Goal: Go to known website: Access a specific website the user already knows

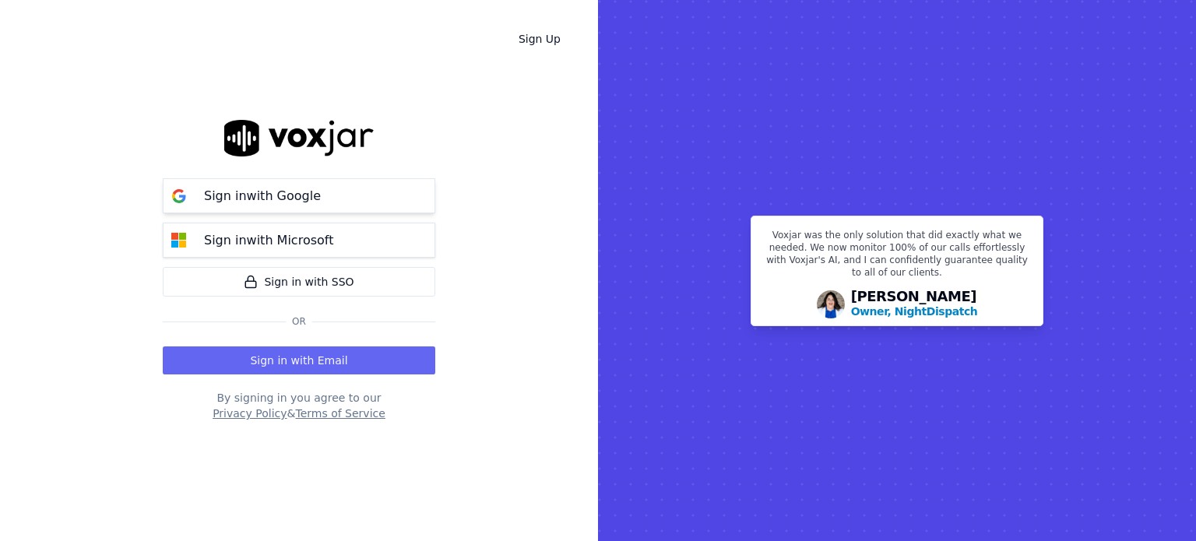
click at [358, 193] on button "Sign in with Google" at bounding box center [299, 195] width 272 height 35
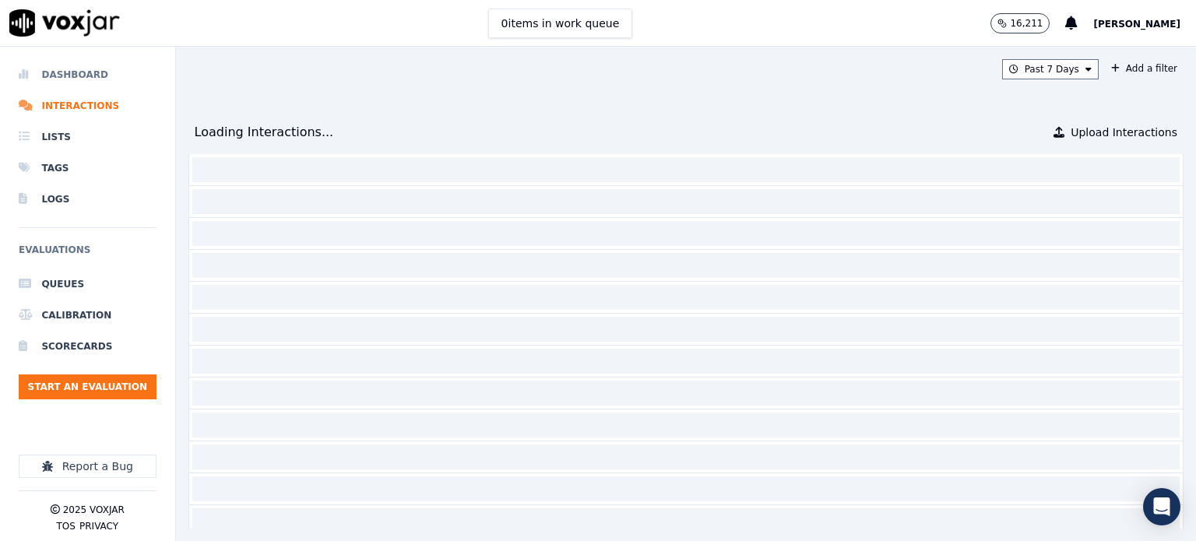
click at [75, 74] on li "Dashboard" at bounding box center [88, 74] width 138 height 31
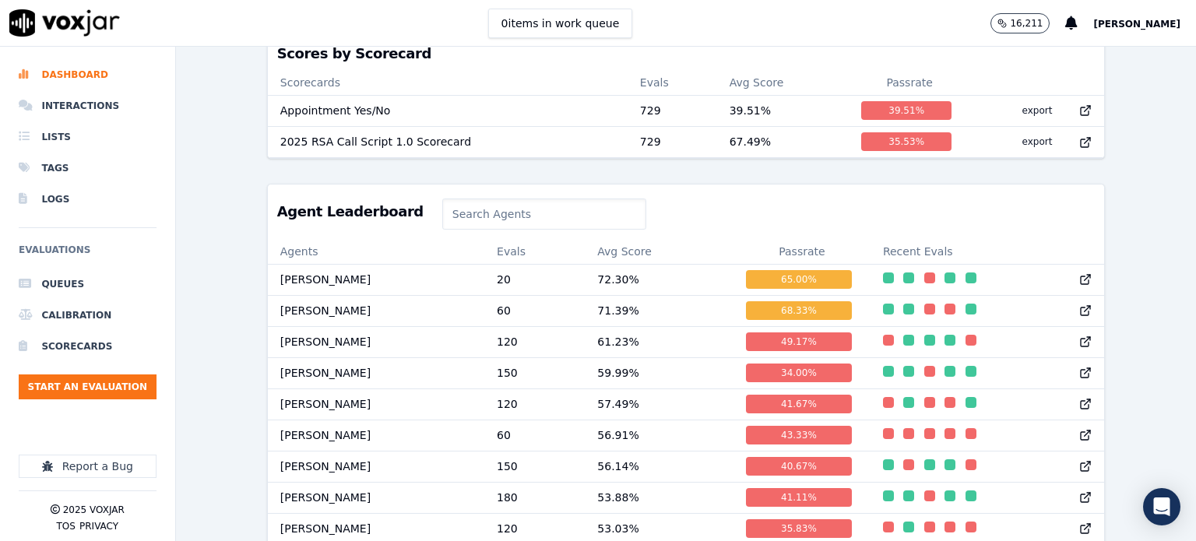
scroll to position [388, 0]
